Goal: Task Accomplishment & Management: Manage account settings

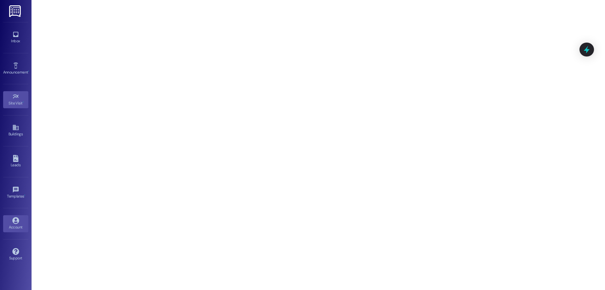
click at [17, 227] on div "Account" at bounding box center [16, 227] width 32 height 6
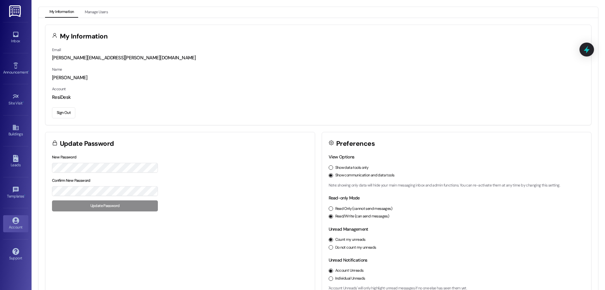
click at [51, 112] on div "Email [PERSON_NAME][EMAIL_ADDRESS][PERSON_NAME][DOMAIN_NAME] Name [PERSON_NAME]…" at bounding box center [318, 85] width 546 height 78
click at [60, 114] on button "Sign Out" at bounding box center [63, 112] width 23 height 11
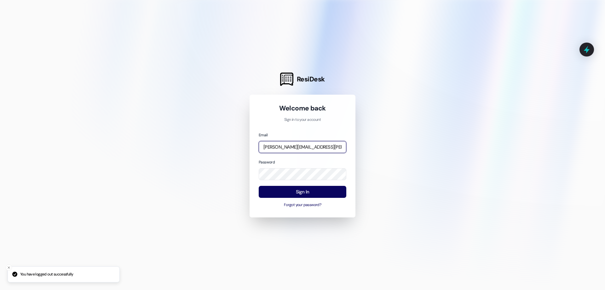
click at [279, 150] on input "[PERSON_NAME][EMAIL_ADDRESS][PERSON_NAME][DOMAIN_NAME]" at bounding box center [303, 147] width 88 height 12
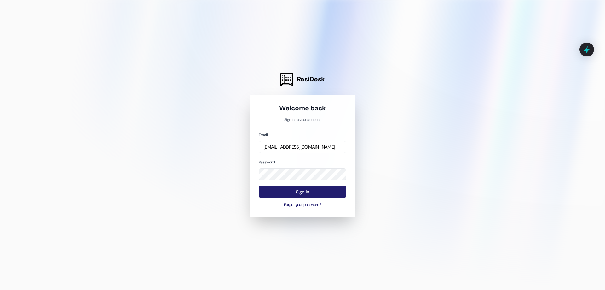
click at [286, 188] on button "Sign In" at bounding box center [303, 192] width 88 height 12
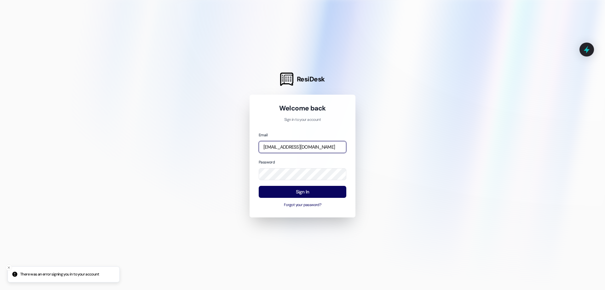
click at [290, 142] on input "[EMAIL_ADDRESS][DOMAIN_NAME]" at bounding box center [303, 147] width 88 height 12
type input "[EMAIL_ADDRESS][DOMAIN_NAME]"
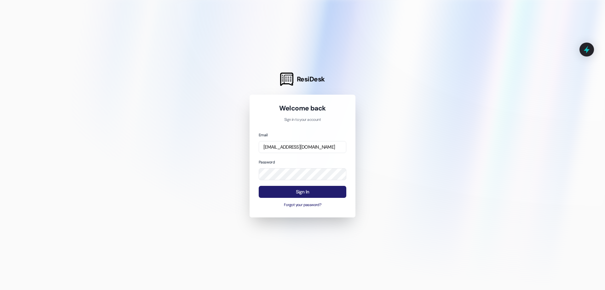
click at [302, 194] on button "Sign In" at bounding box center [303, 192] width 88 height 12
